Goal: Task Accomplishment & Management: Use online tool/utility

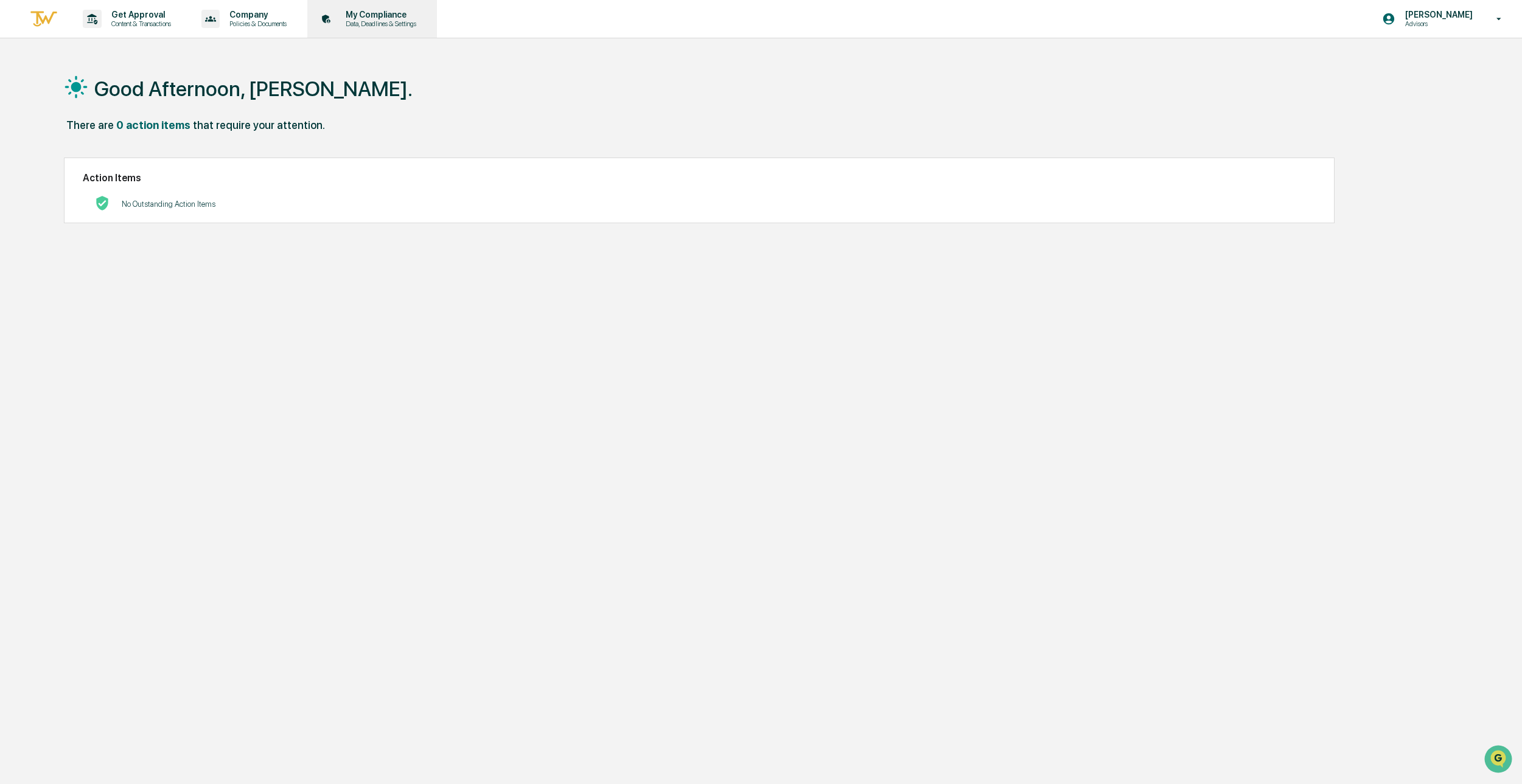
click at [379, 11] on p "My Compliance" at bounding box center [379, 15] width 86 height 10
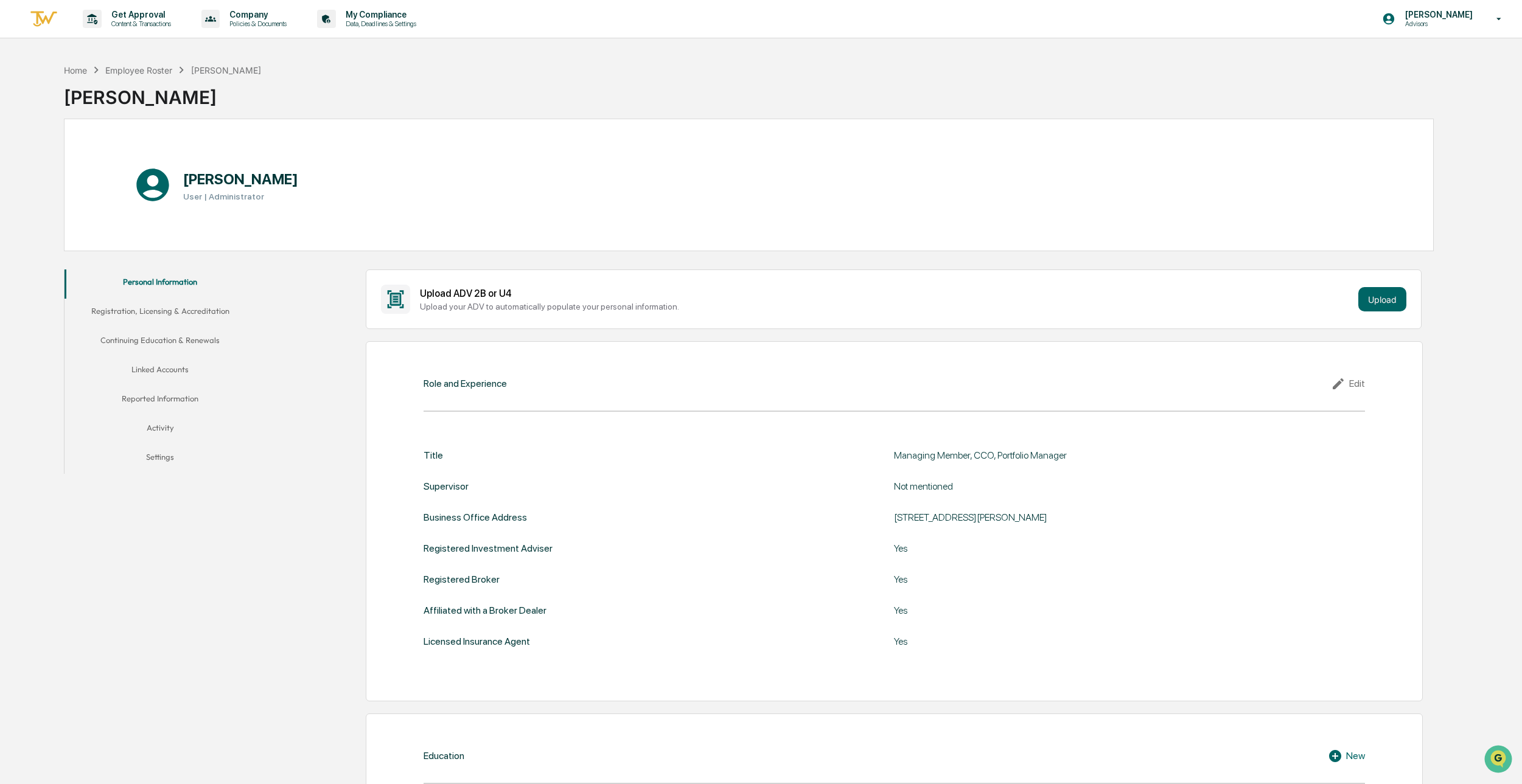
click at [168, 347] on button "Continuing Education & Renewals" at bounding box center [160, 343] width 191 height 29
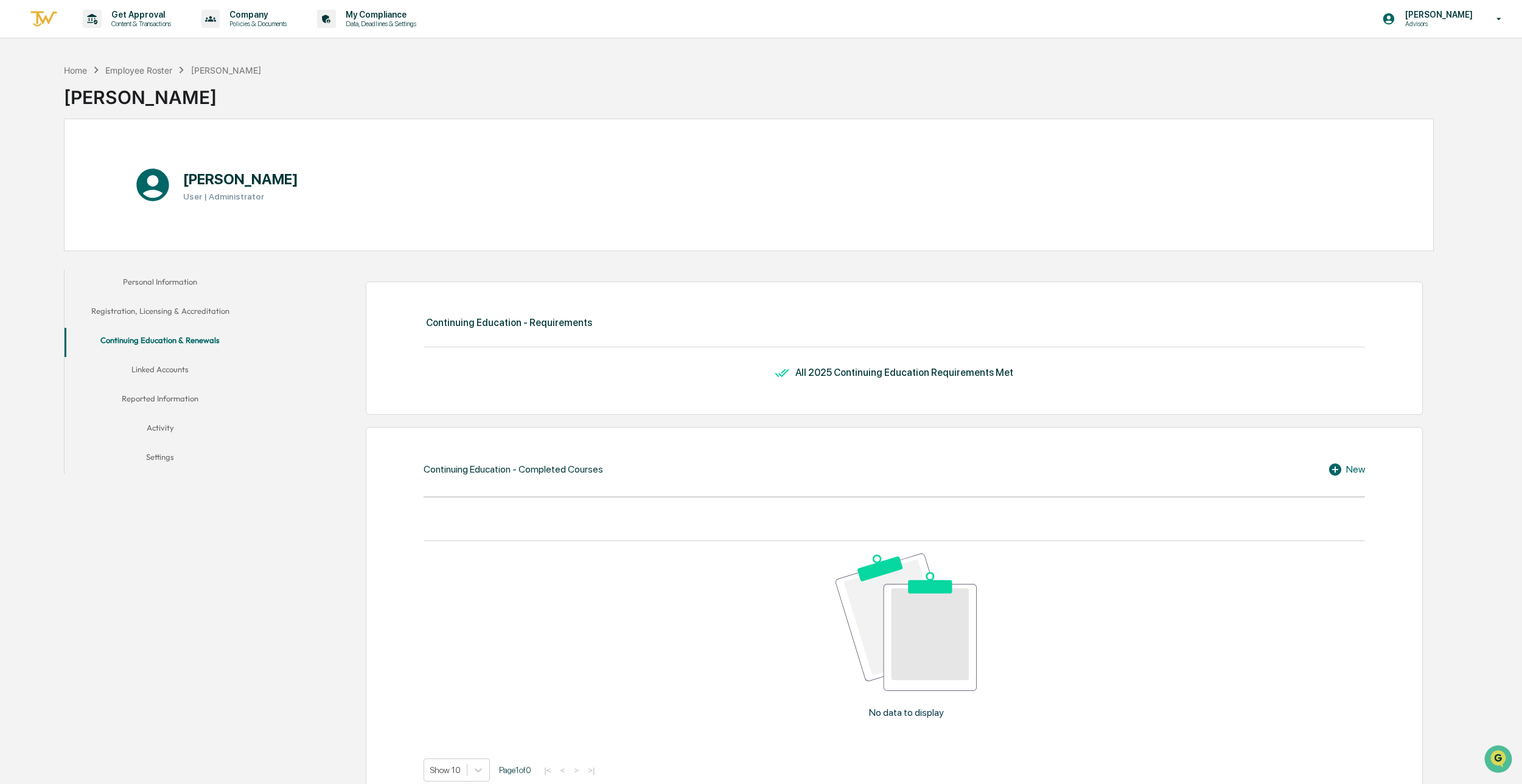
click at [166, 368] on button "Linked Accounts" at bounding box center [160, 372] width 191 height 29
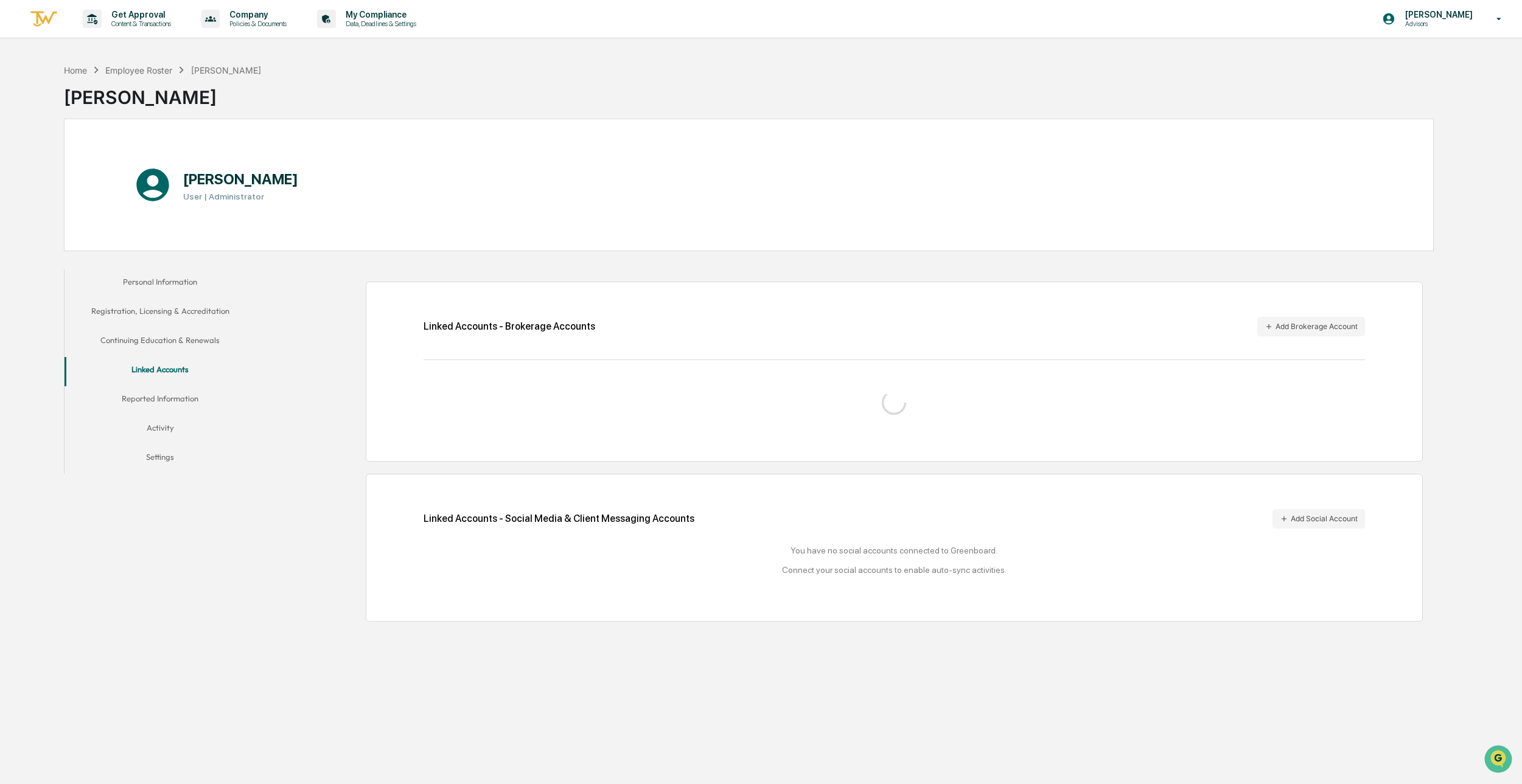
click at [160, 412] on button "Reported Information" at bounding box center [160, 401] width 191 height 29
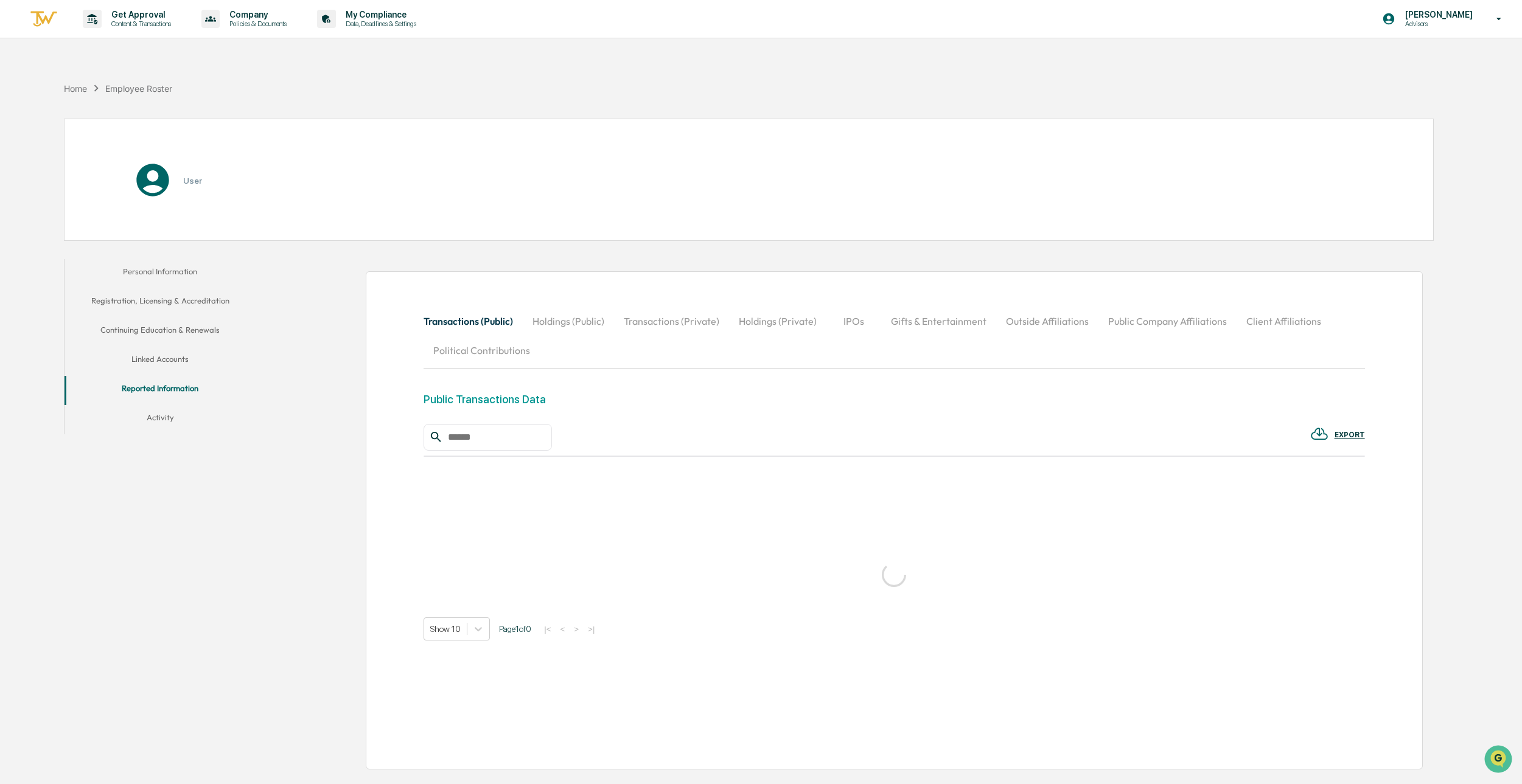
click at [162, 418] on button "Activity" at bounding box center [160, 420] width 191 height 29
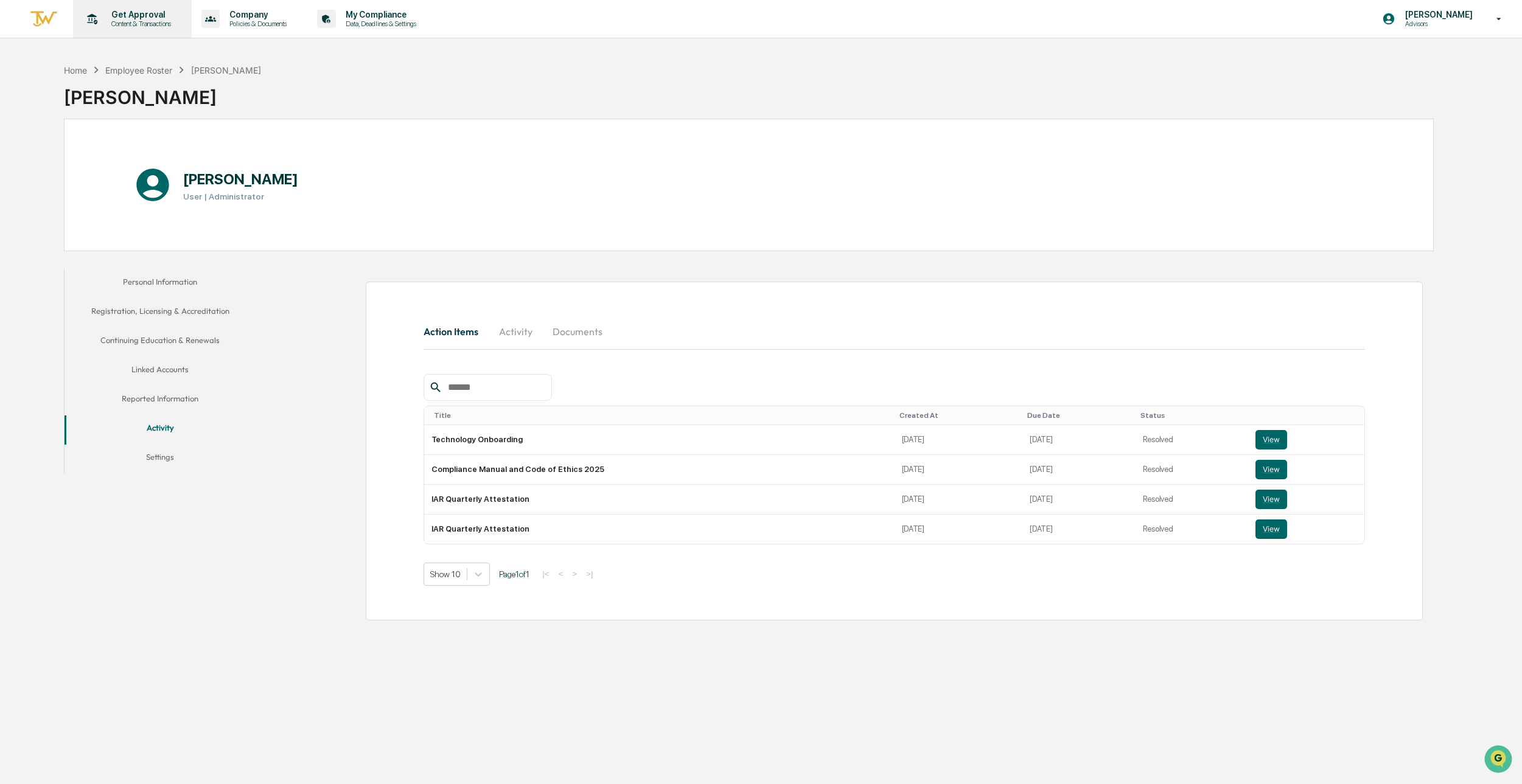
click at [145, 11] on p "Get Approval" at bounding box center [139, 15] width 76 height 10
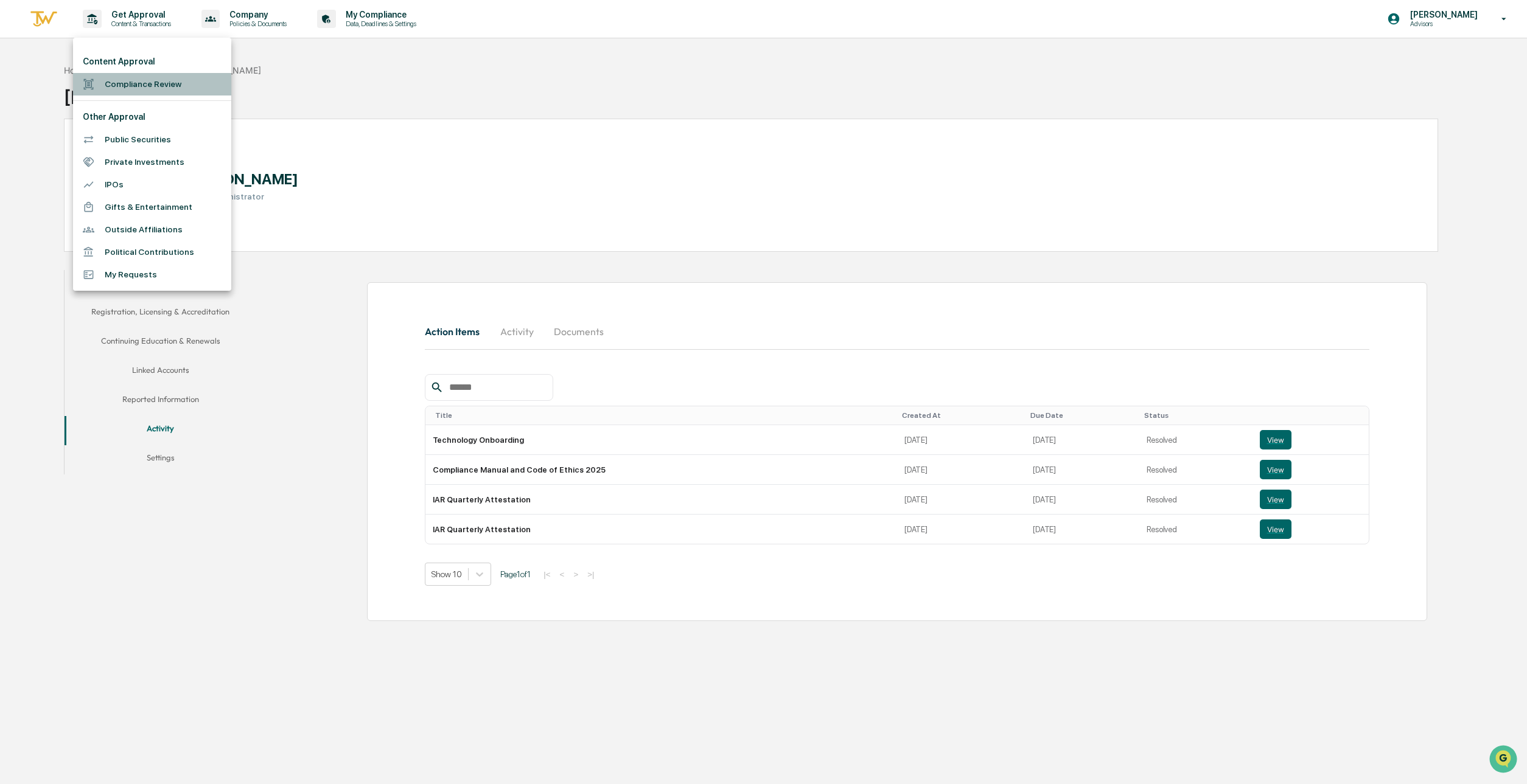
click at [161, 88] on li "Compliance Review" at bounding box center [152, 84] width 158 height 23
